Goal: Check status: Check status

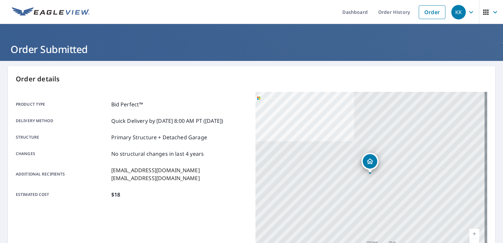
scroll to position [64, 0]
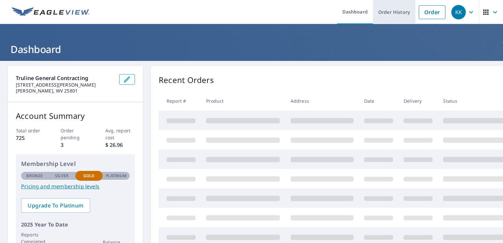
click at [395, 14] on link "Order History" at bounding box center [394, 12] width 42 height 24
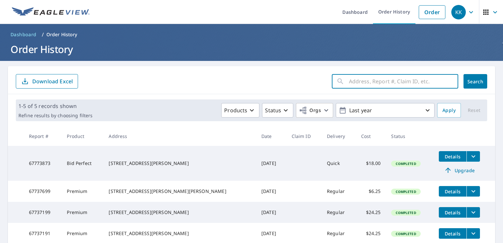
click at [380, 82] on input "text" at bounding box center [403, 81] width 109 height 18
type input "70 Coal River Rd."
click button "Search" at bounding box center [476, 81] width 24 height 14
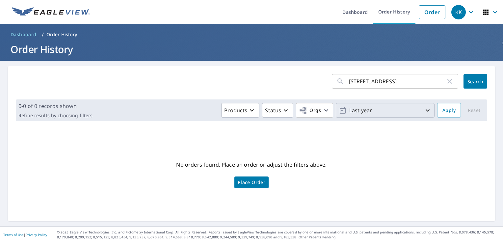
click at [365, 107] on p "Last year" at bounding box center [385, 111] width 77 height 12
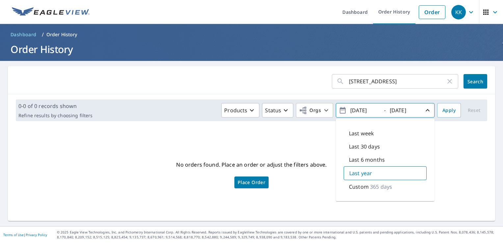
click at [356, 111] on input "2024/10/08" at bounding box center [364, 110] width 32 height 11
type input "2023/10/08"
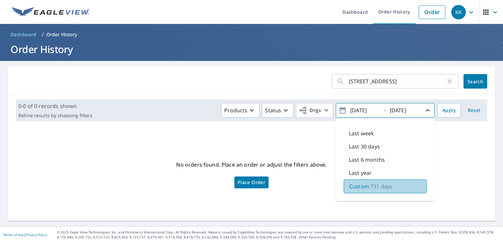
click at [393, 185] on div "Custom 731 days" at bounding box center [385, 186] width 83 height 14
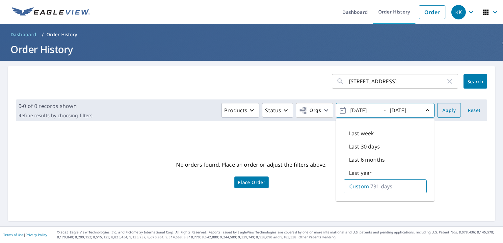
click at [437, 116] on button "Apply" at bounding box center [449, 110] width 24 height 14
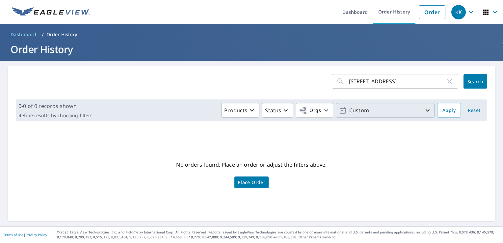
click at [388, 111] on p "Custom" at bounding box center [385, 111] width 77 height 12
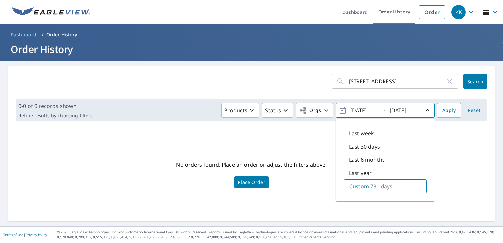
click at [396, 81] on input "70 Coal River Rd." at bounding box center [397, 81] width 97 height 18
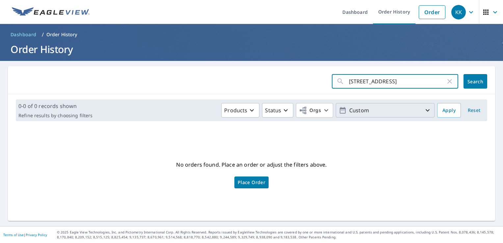
click at [396, 85] on input "70 Coal River Rd." at bounding box center [397, 81] width 97 height 18
click at [380, 85] on input "70 Coal River Rd." at bounding box center [397, 81] width 97 height 18
click at [379, 84] on input "70 Coal River Rd." at bounding box center [397, 81] width 97 height 18
type input "70 Coal River Mountain Rd."
click button "Search" at bounding box center [476, 81] width 24 height 14
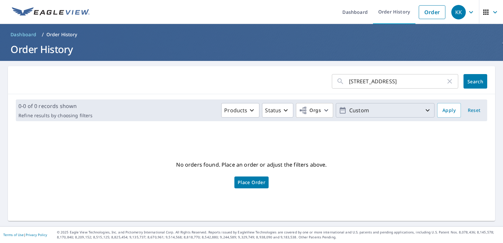
click at [393, 109] on p "Custom" at bounding box center [385, 111] width 77 height 12
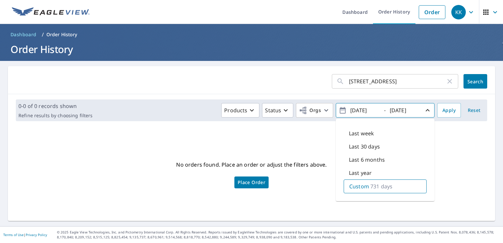
click at [383, 185] on p "731 days" at bounding box center [381, 186] width 22 height 8
click at [433, 82] on input "70 Coal River Mountain Rd." at bounding box center [397, 81] width 97 height 18
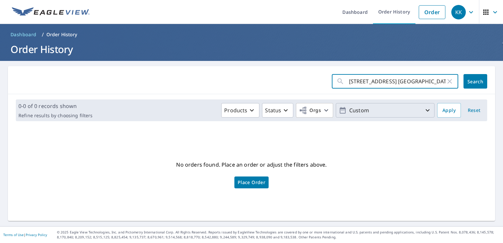
type input "70 Coal River Mountain Rd. Mt Hope"
click button "Search" at bounding box center [476, 81] width 24 height 14
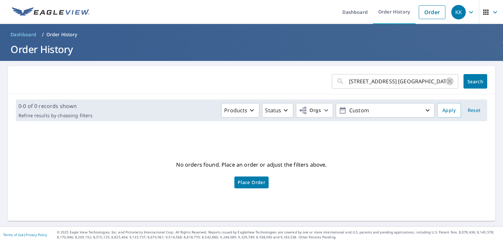
click at [447, 82] on icon "button" at bounding box center [450, 81] width 8 height 8
click at [362, 85] on input "text" at bounding box center [403, 81] width 109 height 18
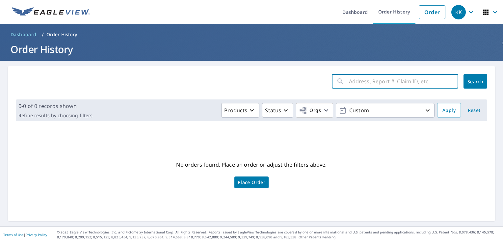
paste input "790 Coal River Mountain Road, Mount Hope, WV 25880"
type input "790 Coal River Mountain Road, Mount Hope, WV 25880"
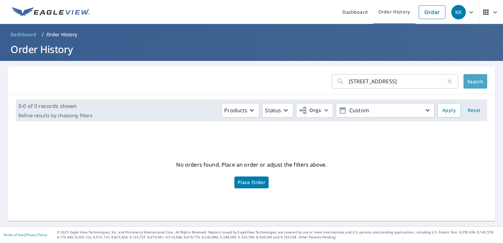
click at [479, 78] on button "Search" at bounding box center [476, 81] width 24 height 14
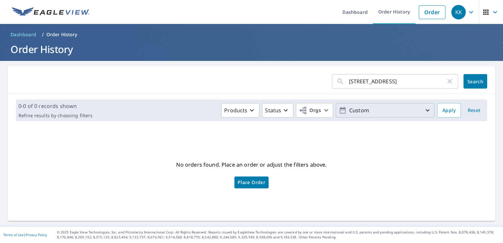
click at [418, 112] on p "Custom" at bounding box center [385, 111] width 77 height 12
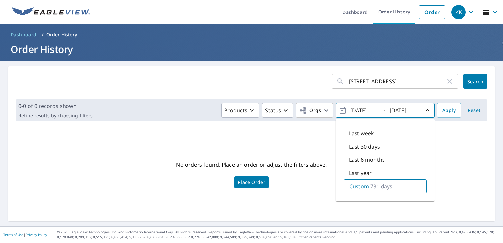
click at [366, 176] on p "Last year" at bounding box center [360, 173] width 23 height 8
type input "2024/10/08"
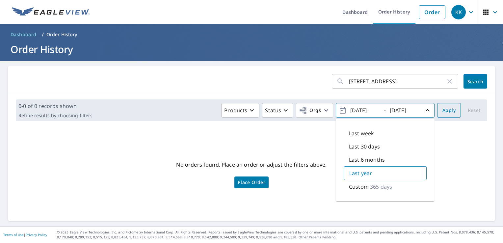
click at [452, 110] on button "Apply" at bounding box center [449, 110] width 24 height 14
